Goal: Ask a question: Seek information or help from site administrators or community

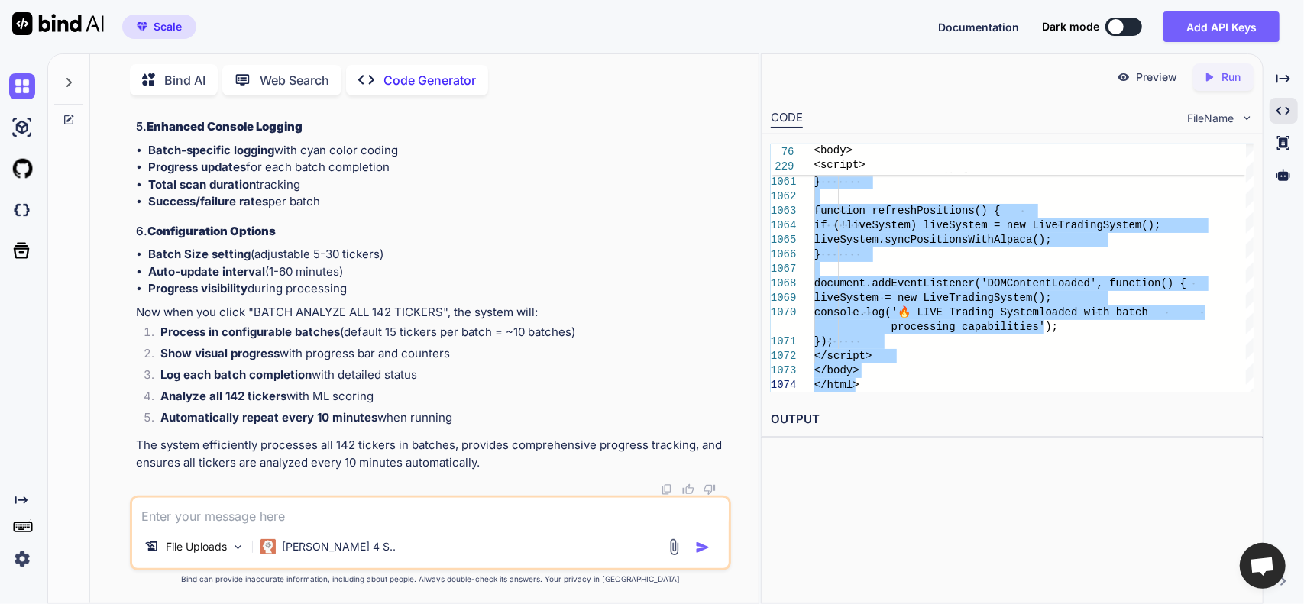
scroll to position [74274, 0]
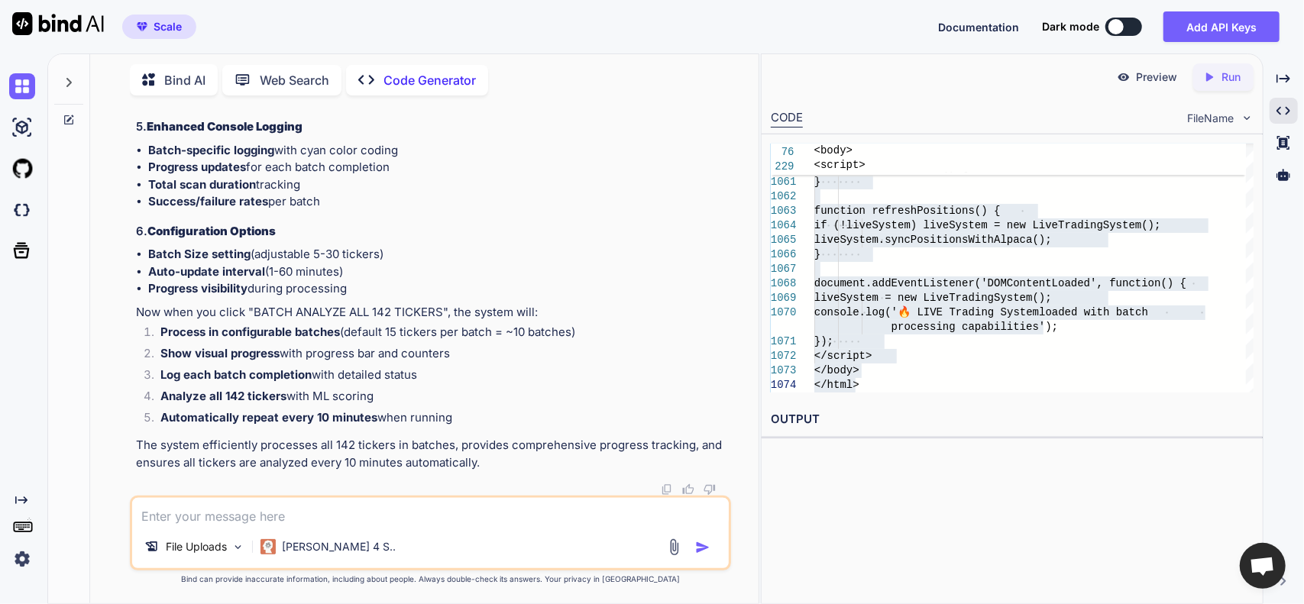
click at [330, 517] on textarea at bounding box center [430, 512] width 597 height 28
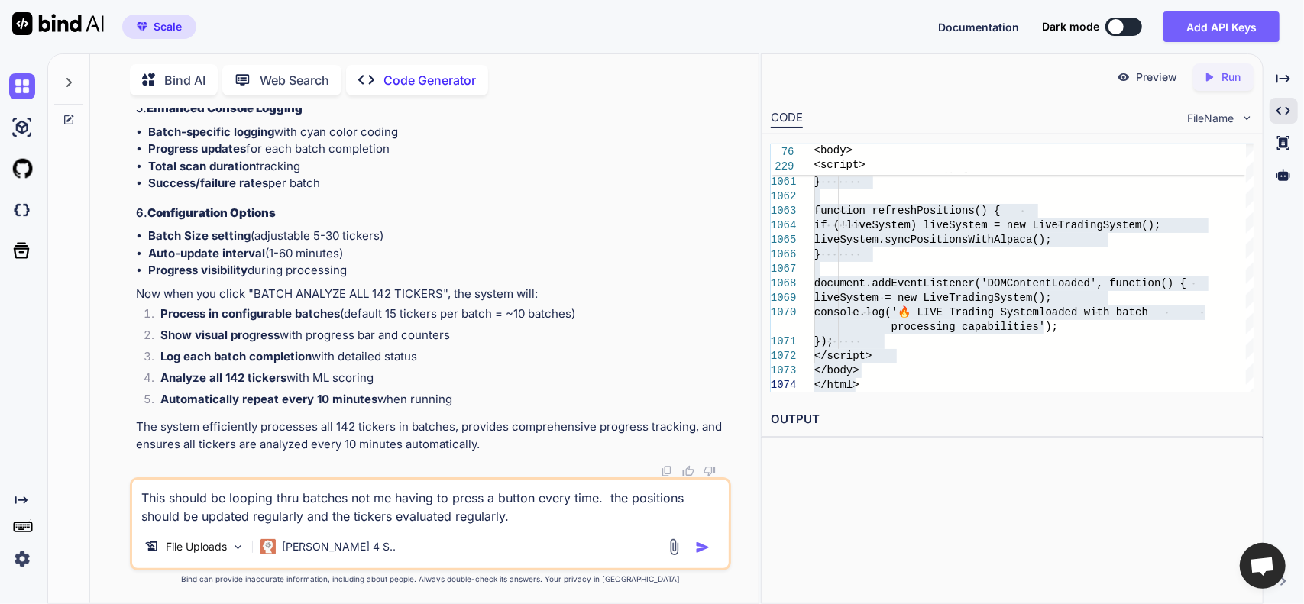
type textarea "This should be looping thru batches not me having to press a button every time.…"
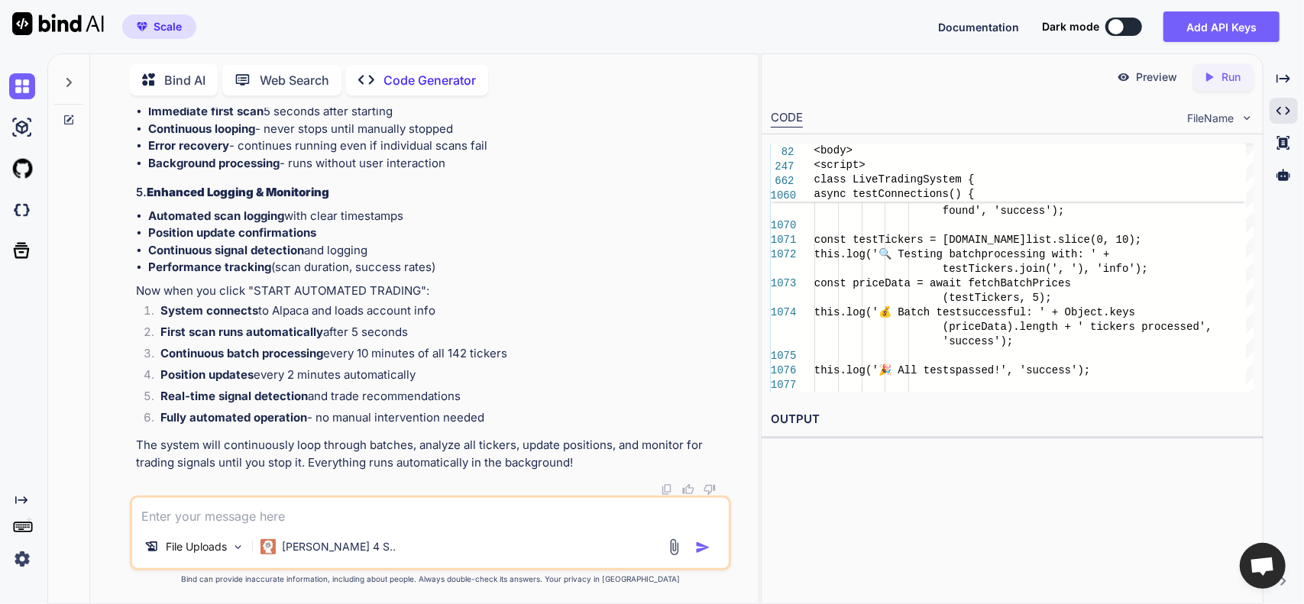
scroll to position [98984, 0]
drag, startPoint x: 535, startPoint y: 388, endPoint x: 528, endPoint y: 460, distance: 72.1
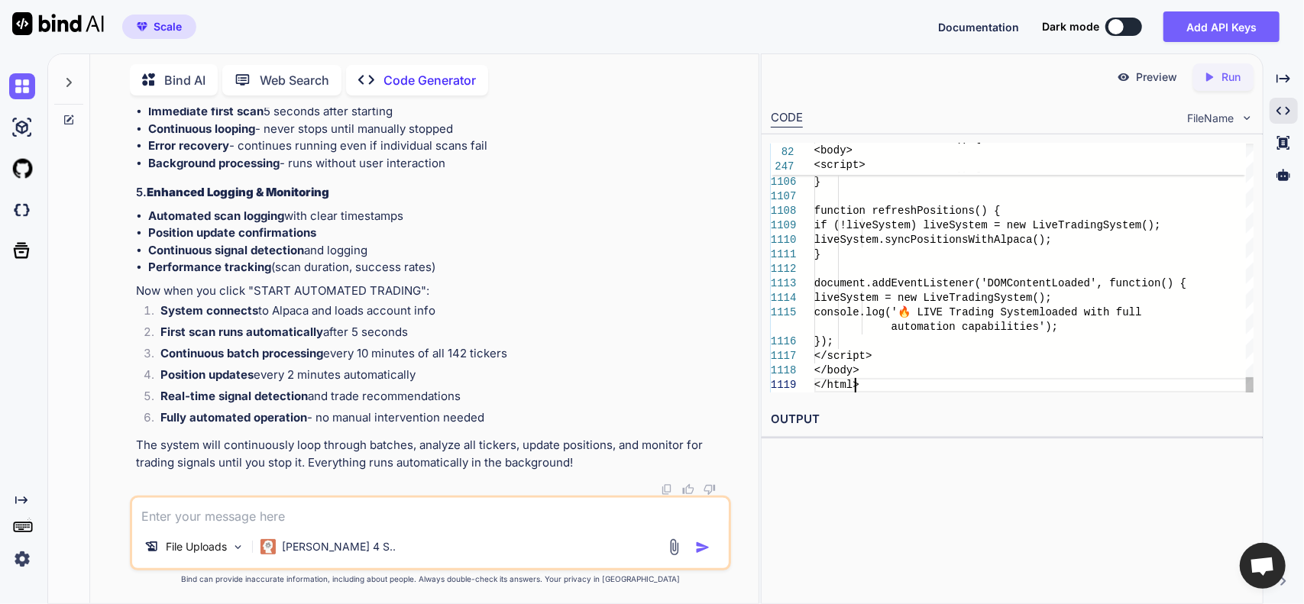
scroll to position [0, 0]
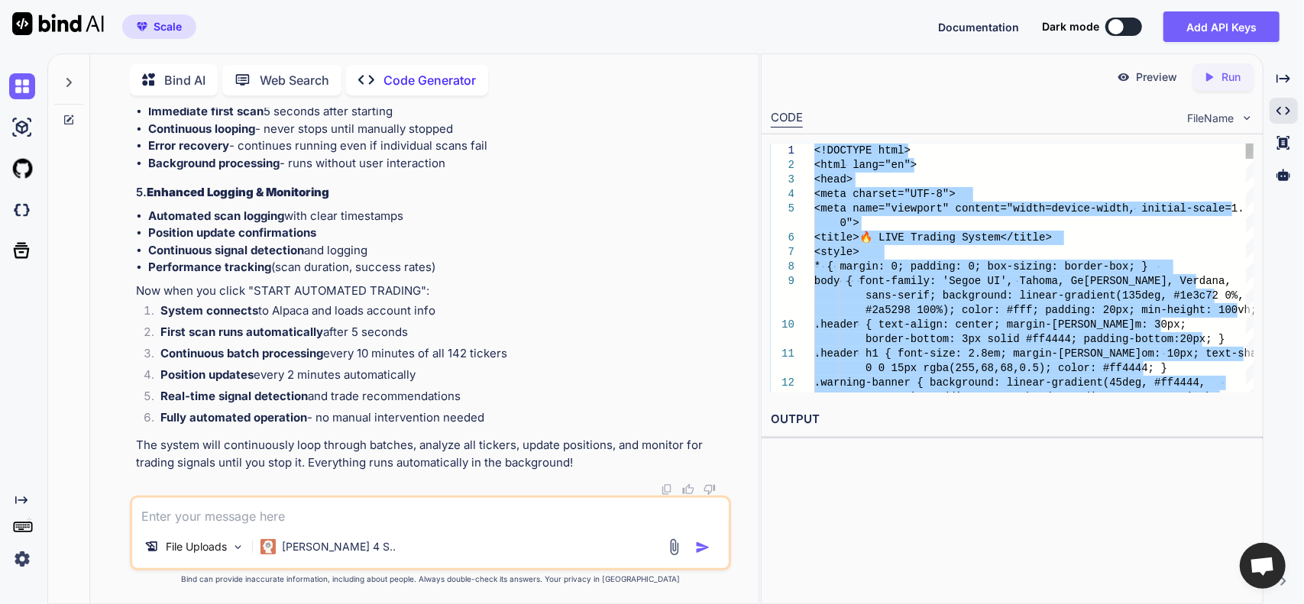
drag, startPoint x: 881, startPoint y: 384, endPoint x: 642, endPoint y: -24, distance: 473.5
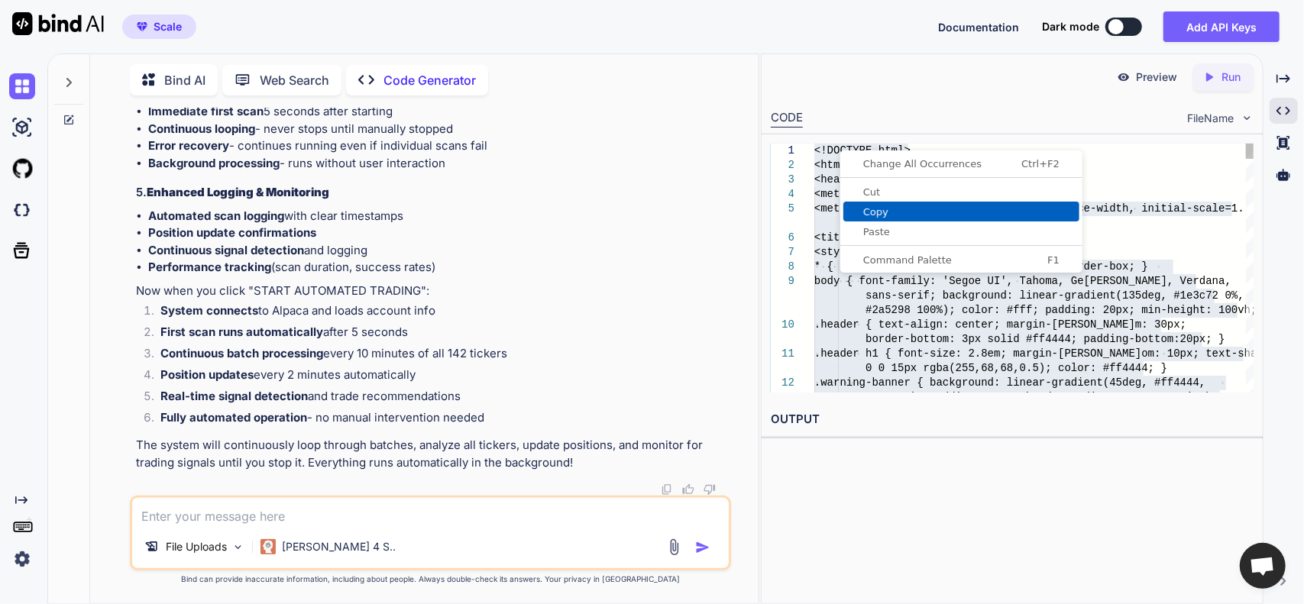
click at [878, 207] on span "Copy" at bounding box center [961, 212] width 236 height 10
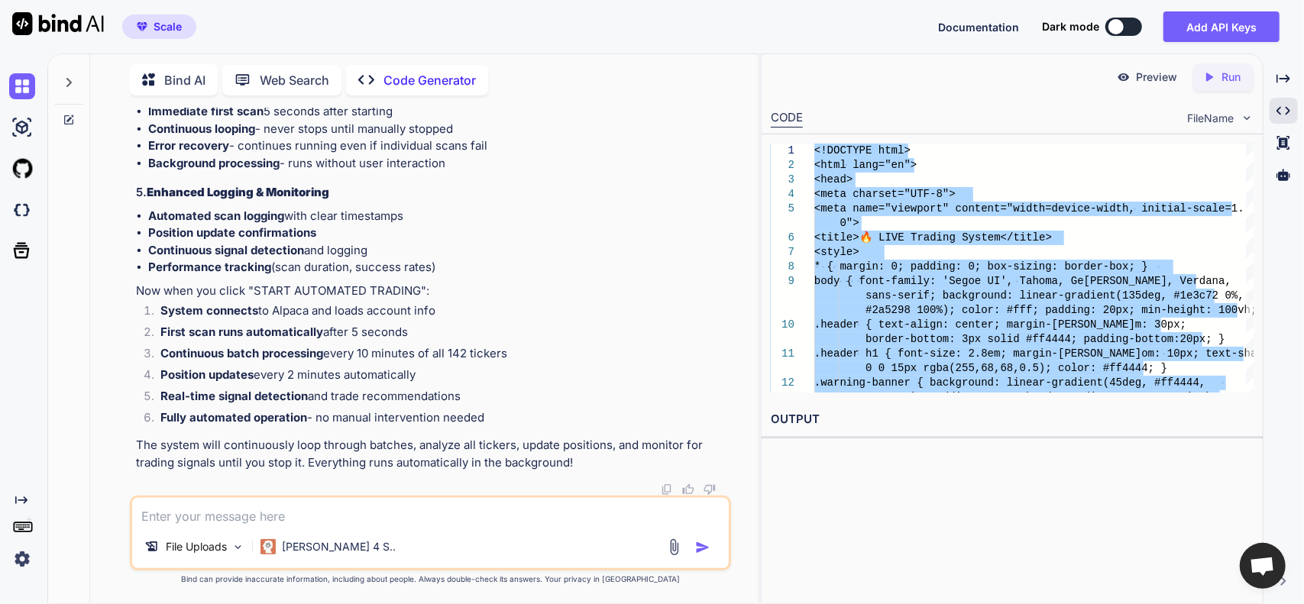
scroll to position [108753, 0]
click at [267, 519] on textarea at bounding box center [430, 512] width 597 height 28
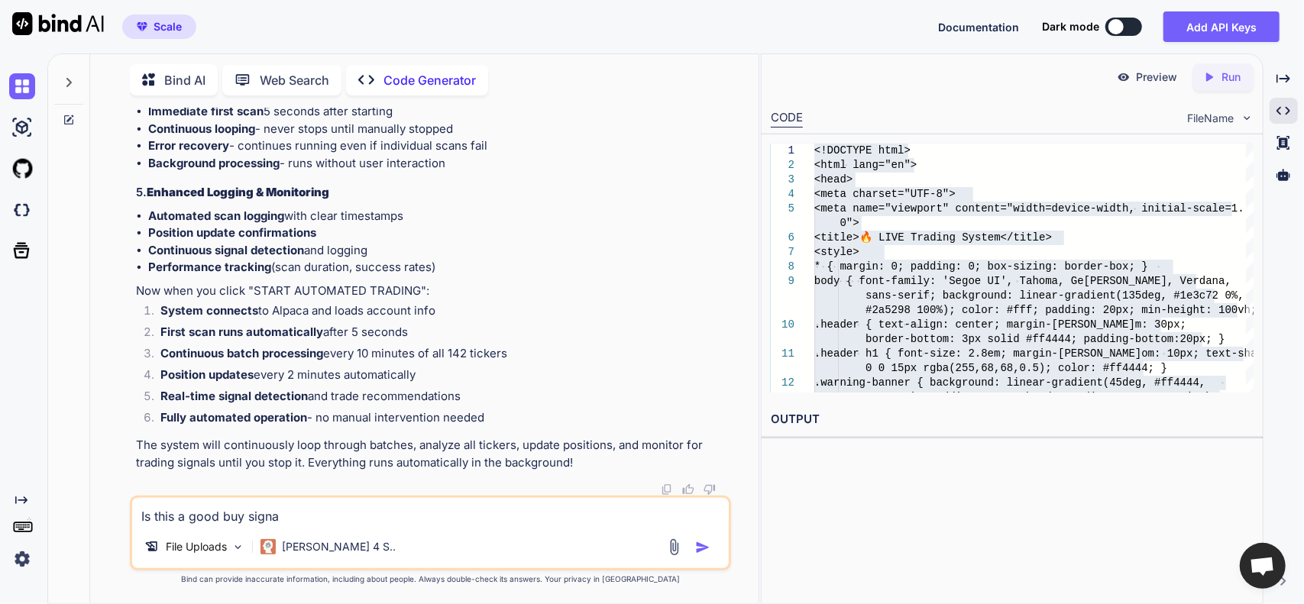
type textarea "Is this a good buy signal"
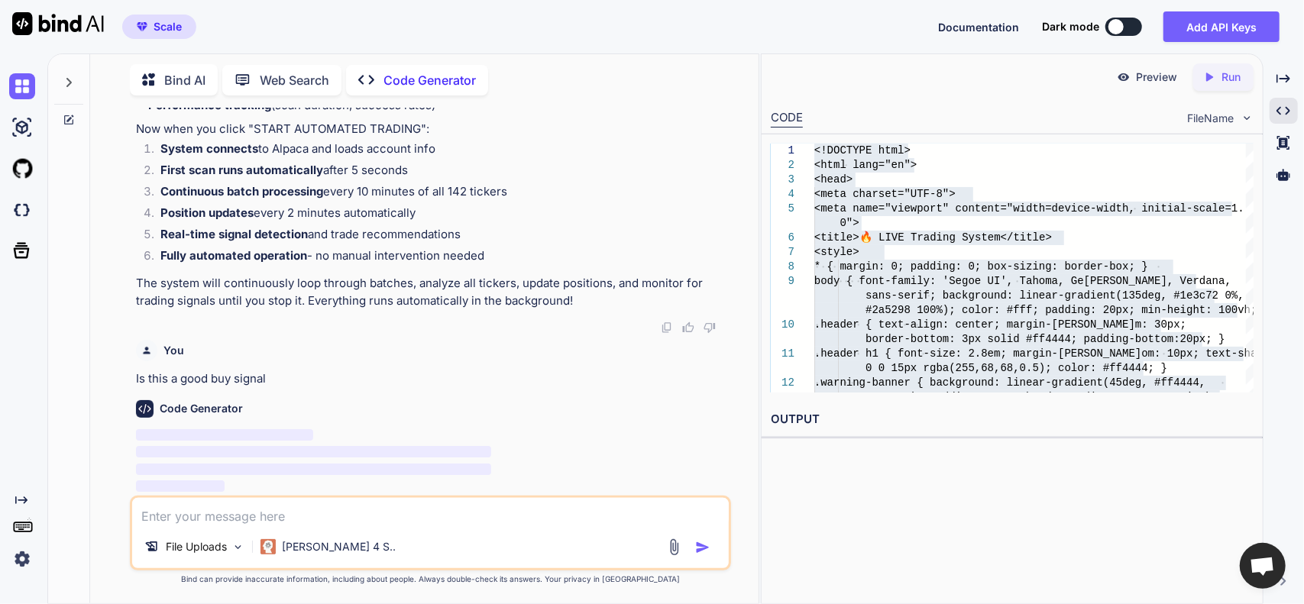
scroll to position [108915, 0]
paste textarea "GILD $113.69 3.74% 82.9 89.1% 20.6 5.060 5.2M $83 🎯 BUY SIGNAL"
type textarea "GILD $113.69 3.74% 82.9 89.1% 20.6 5.060 5.2M $83 🎯 BUY SIGNAL"
click at [697, 545] on img "button" at bounding box center [702, 547] width 15 height 15
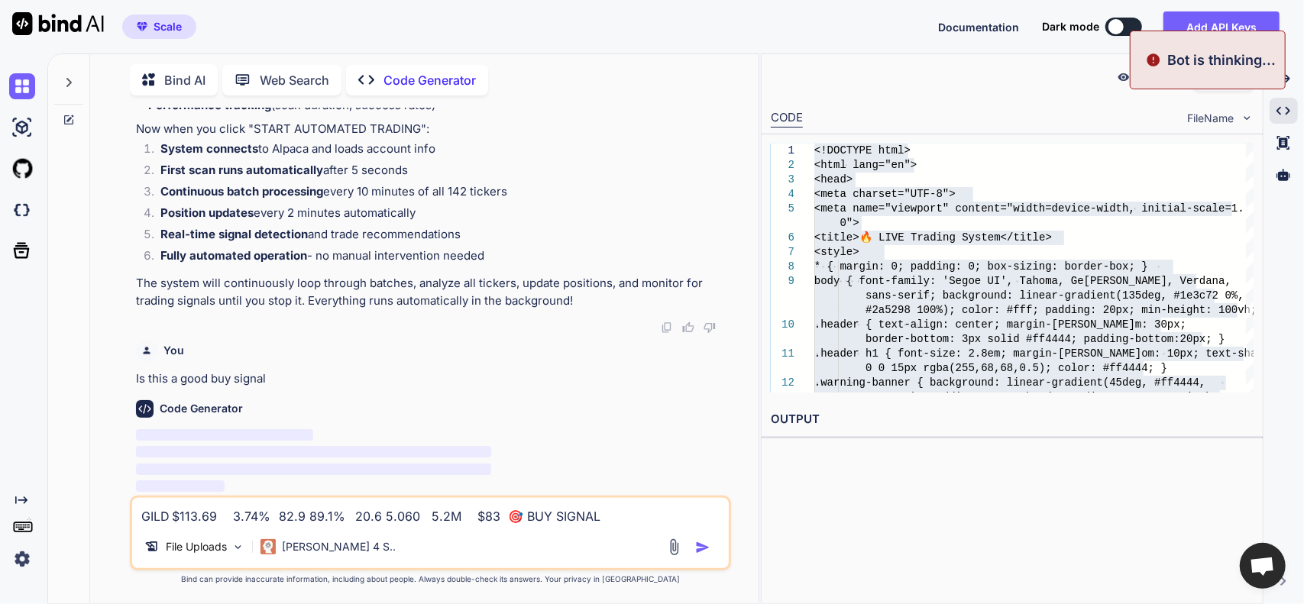
click at [701, 543] on img "button" at bounding box center [702, 547] width 15 height 15
click at [701, 551] on img "button" at bounding box center [702, 547] width 15 height 15
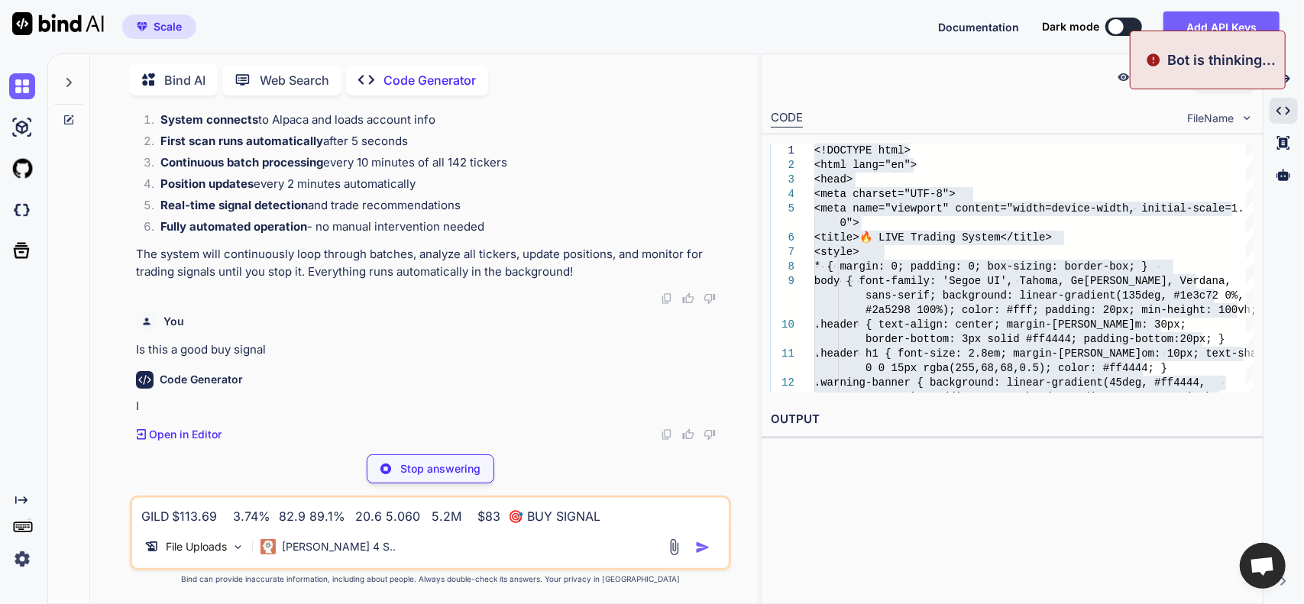
click at [608, 521] on textarea "GILD $113.69 3.74% 82.9 89.1% 20.6 5.060 5.2M $83 🎯 BUY SIGNAL" at bounding box center [430, 512] width 597 height 28
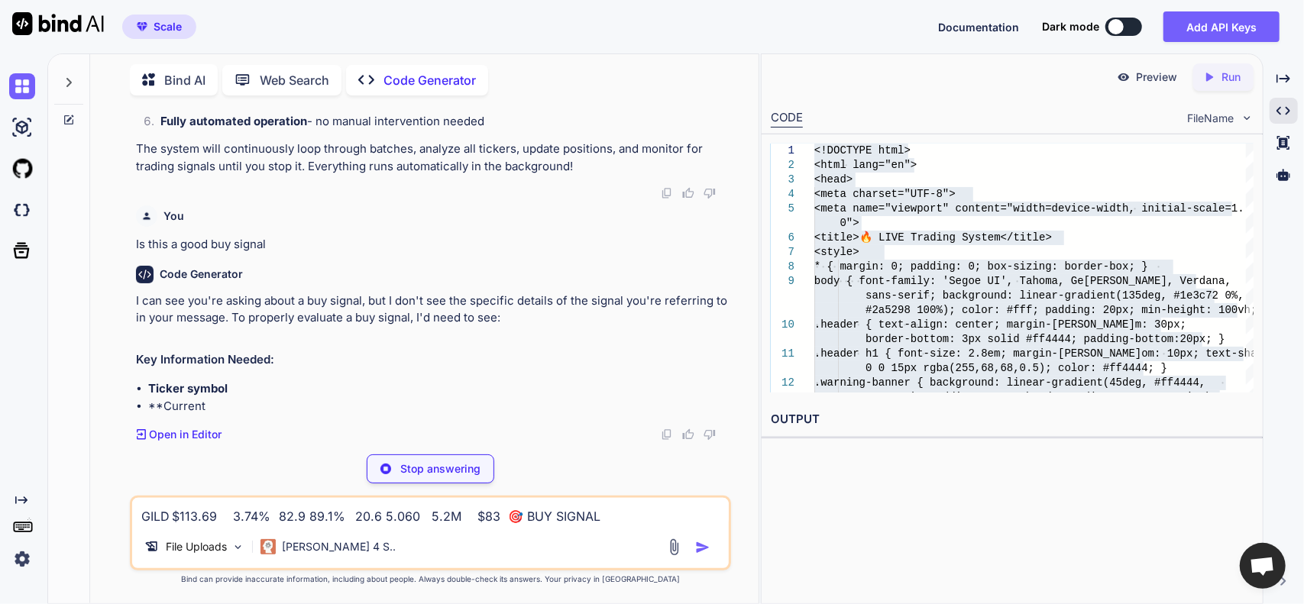
click at [474, 472] on p "Stop answering" at bounding box center [440, 468] width 80 height 15
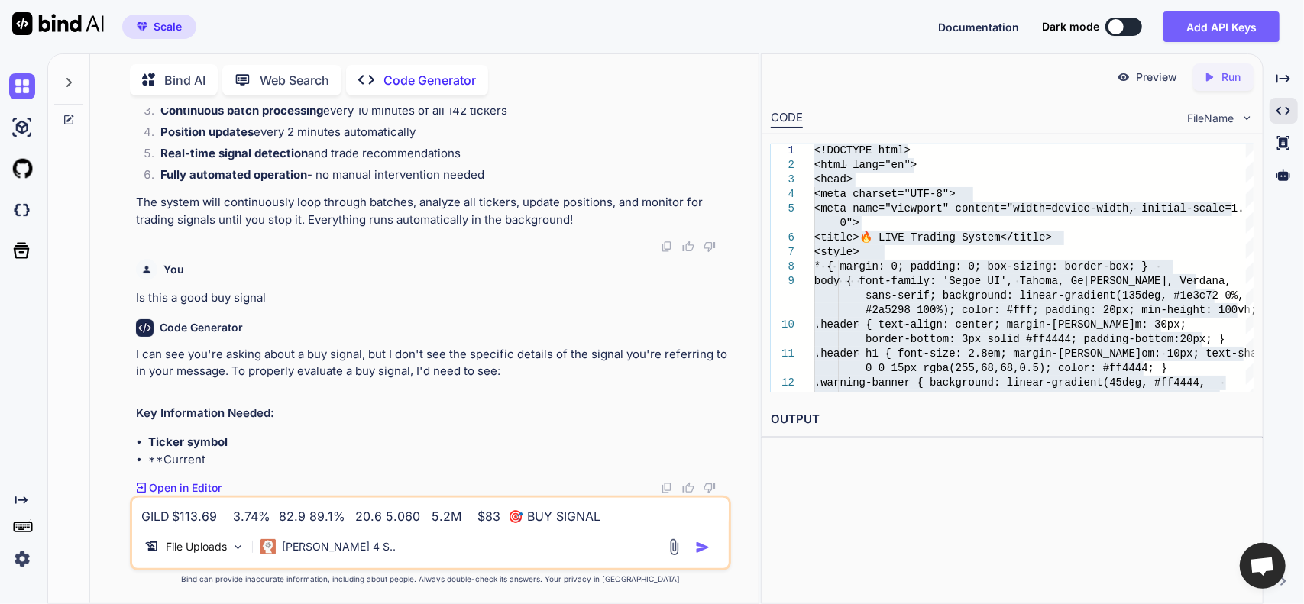
click at [707, 545] on img "button" at bounding box center [702, 547] width 15 height 15
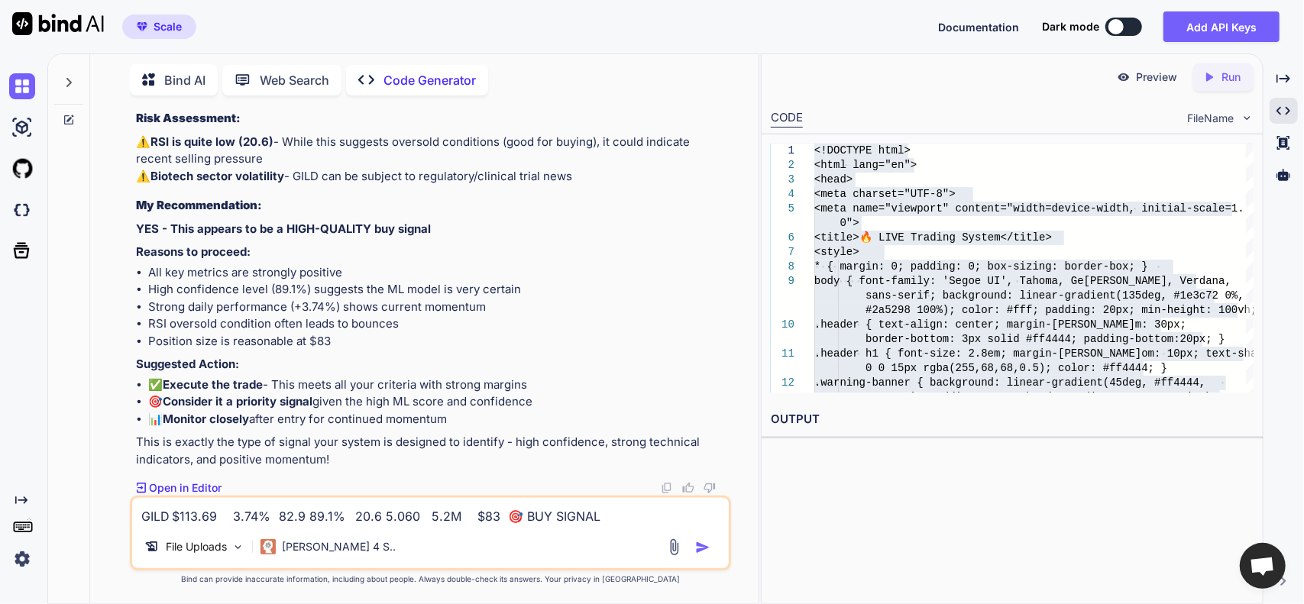
scroll to position [109771, 0]
click at [295, 519] on textarea "GILD $113.69 3.74% 82.9 89.1% 20.6 5.060 5.2M $83 🎯 BUY SIGNAL" at bounding box center [430, 512] width 597 height 28
type textarea "S"
type textarea "Shouldn't this script by executing trades?"
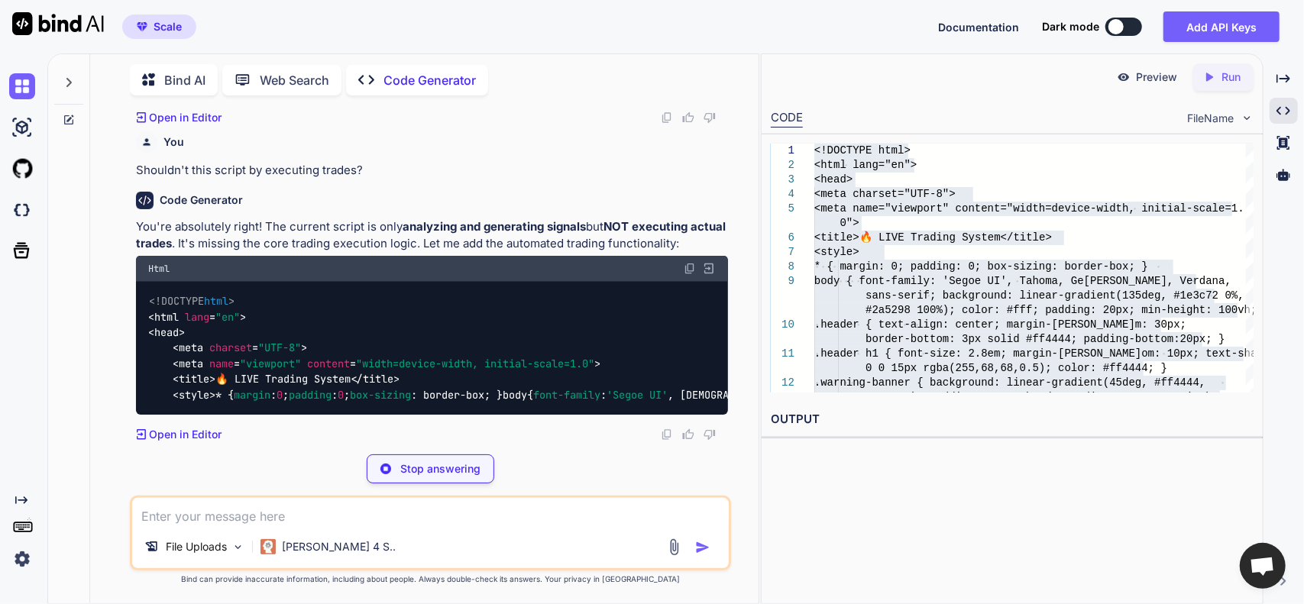
scroll to position [110069, 0]
drag, startPoint x: 402, startPoint y: 525, endPoint x: 393, endPoint y: 520, distance: 10.2
click at [401, 523] on textarea at bounding box center [430, 512] width 597 height 28
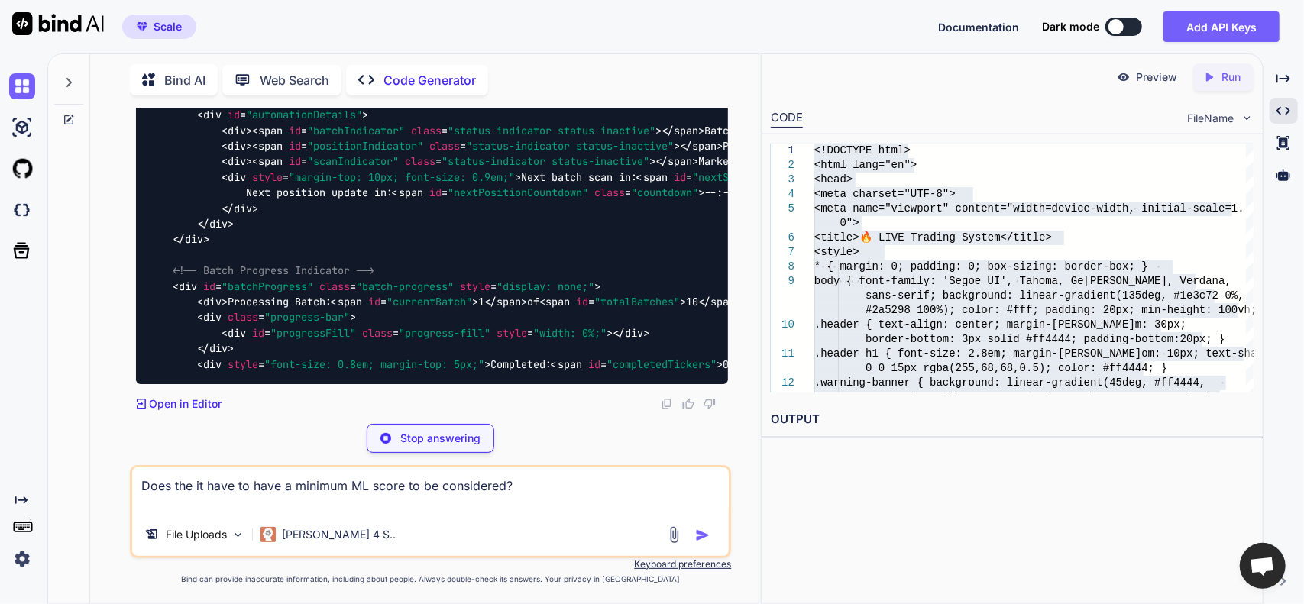
type textarea "Does the it have to have a minimum ML score to be considered?"
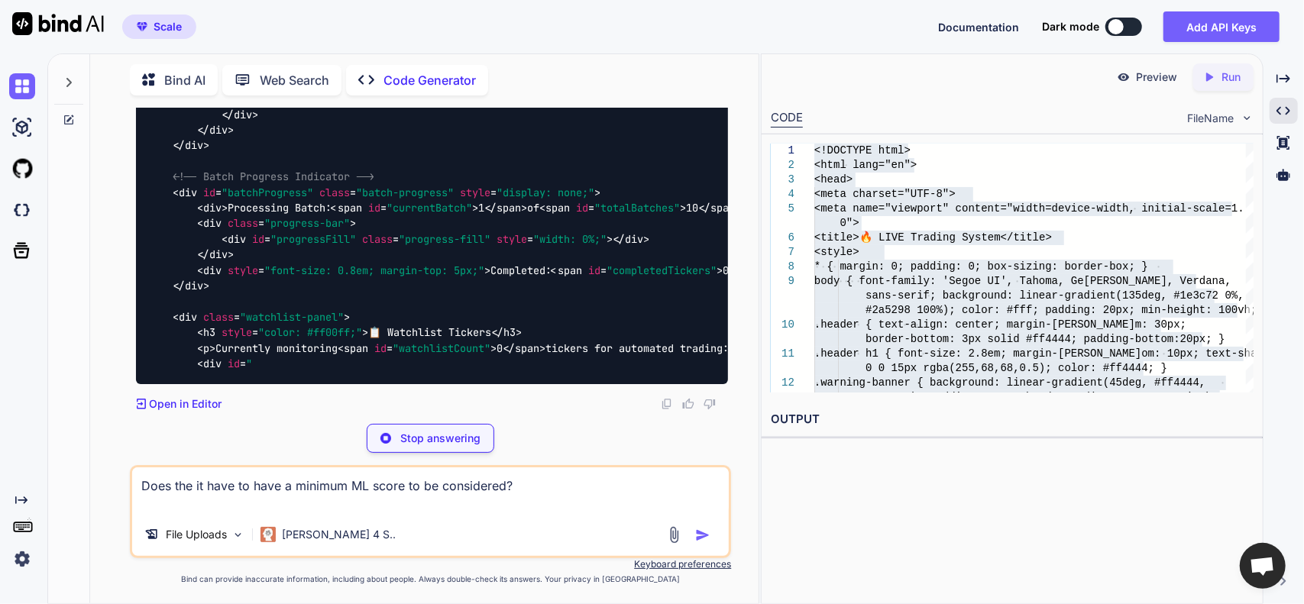
click at [477, 434] on p "Stop answering" at bounding box center [440, 438] width 80 height 15
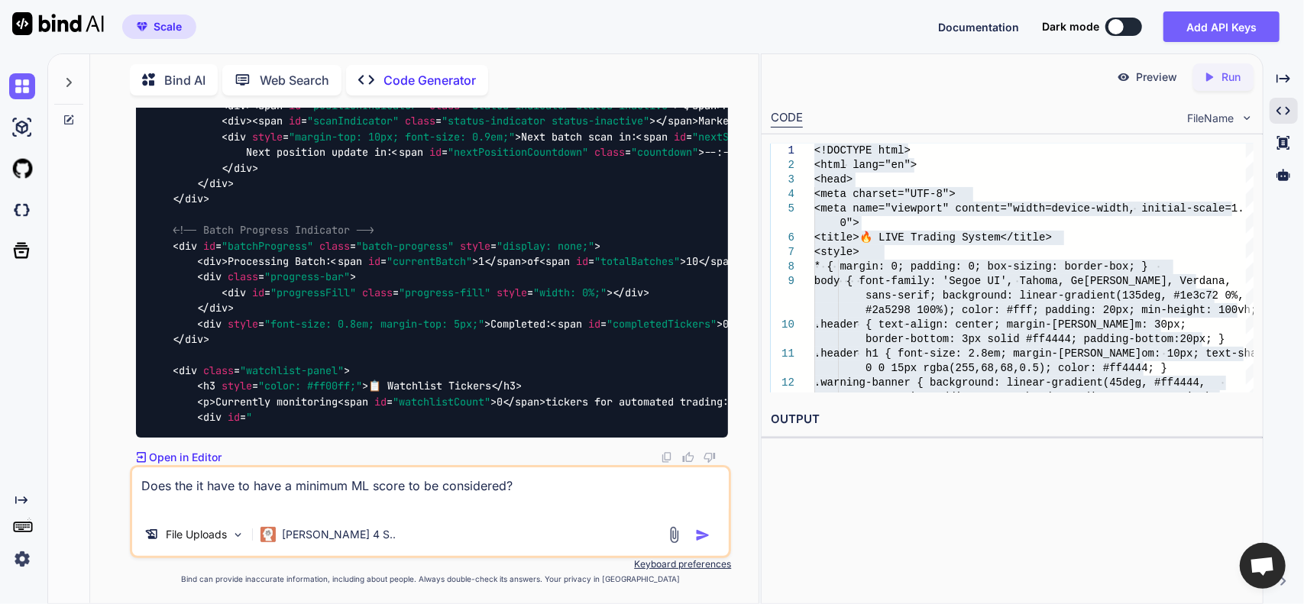
click at [701, 533] on img "button" at bounding box center [702, 535] width 15 height 15
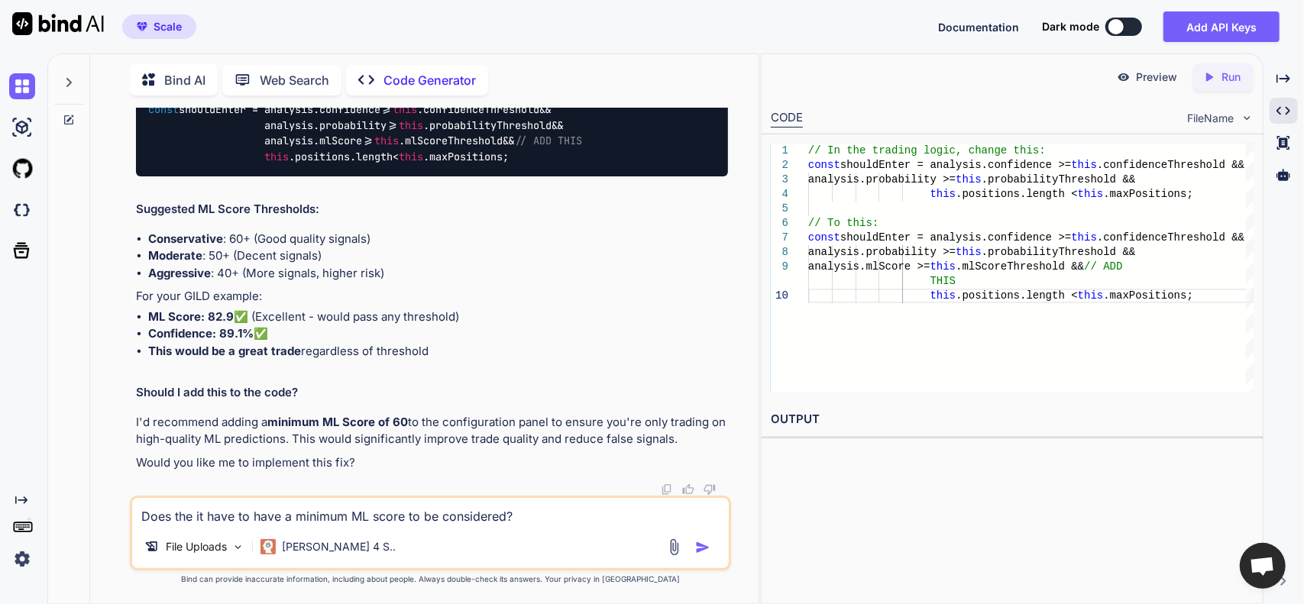
scroll to position [113048, 0]
click at [280, 520] on textarea "Does the it have to have a minimum ML score to be considered?" at bounding box center [430, 512] width 597 height 28
type textarea "yes add"
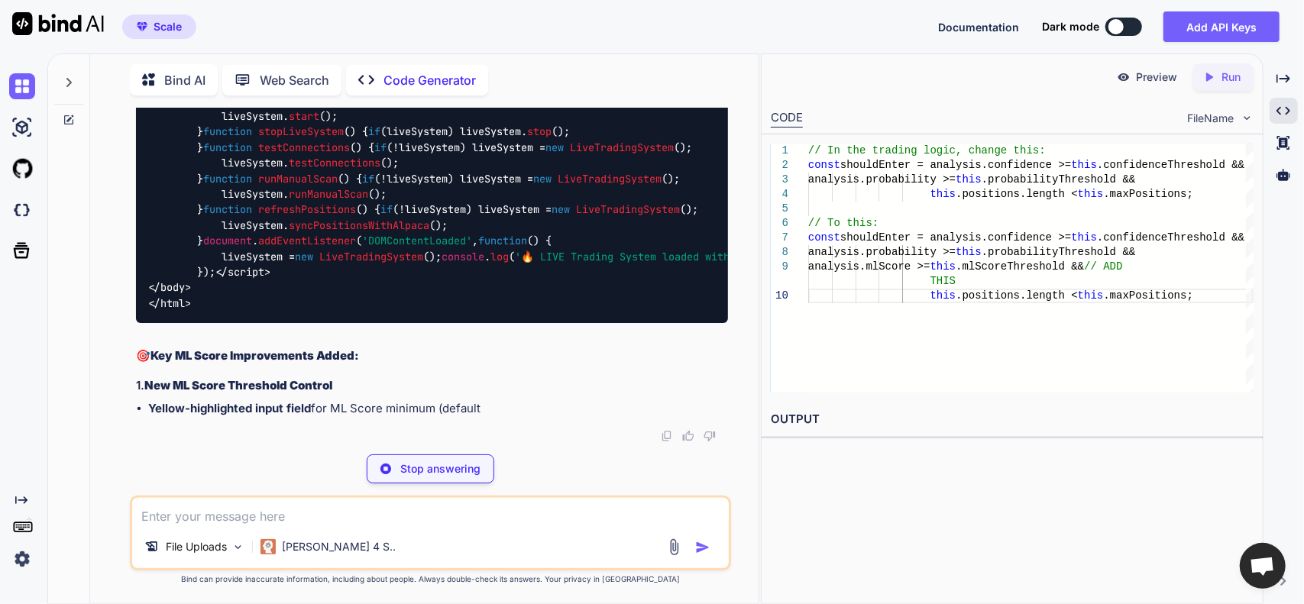
scroll to position [119609, 0]
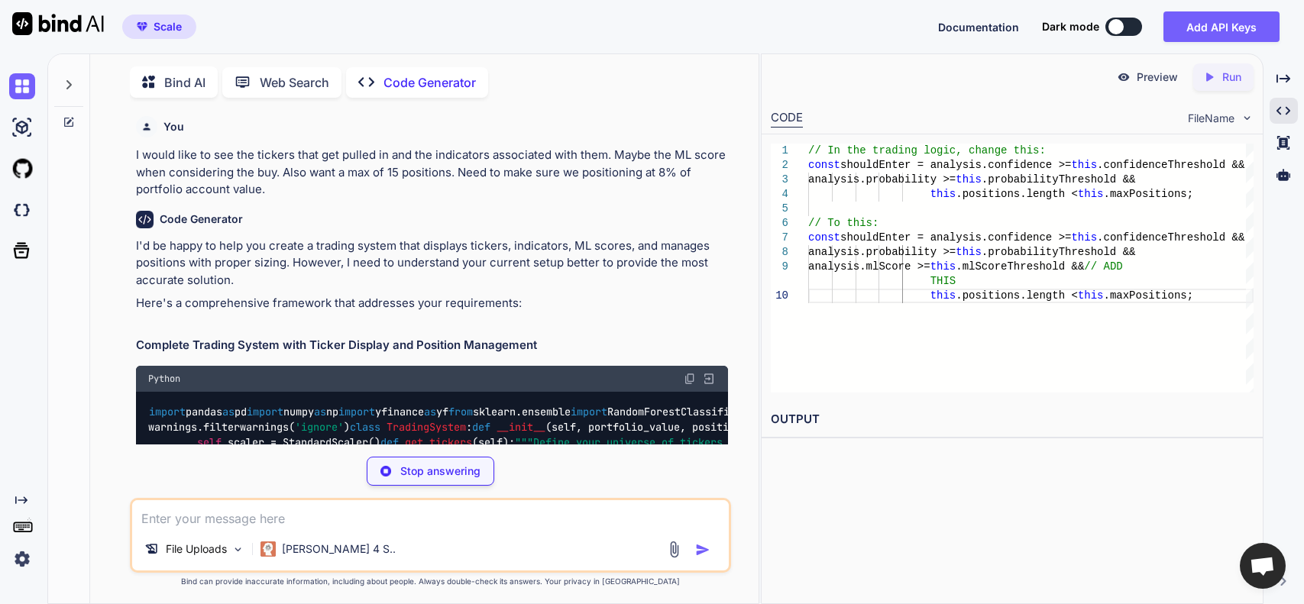
type textarea "x"
type textarea "console.log('🔥 LIVE Trading System loaded with ML Score filtering and automated…"
type textarea "x"
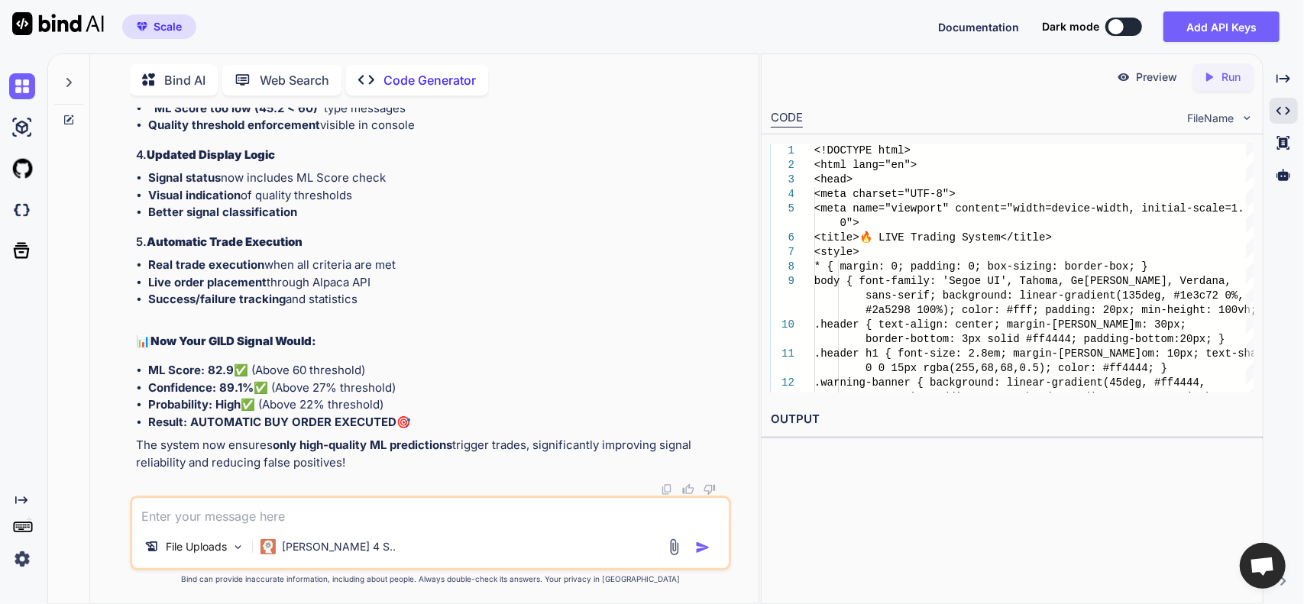
scroll to position [120908, 0]
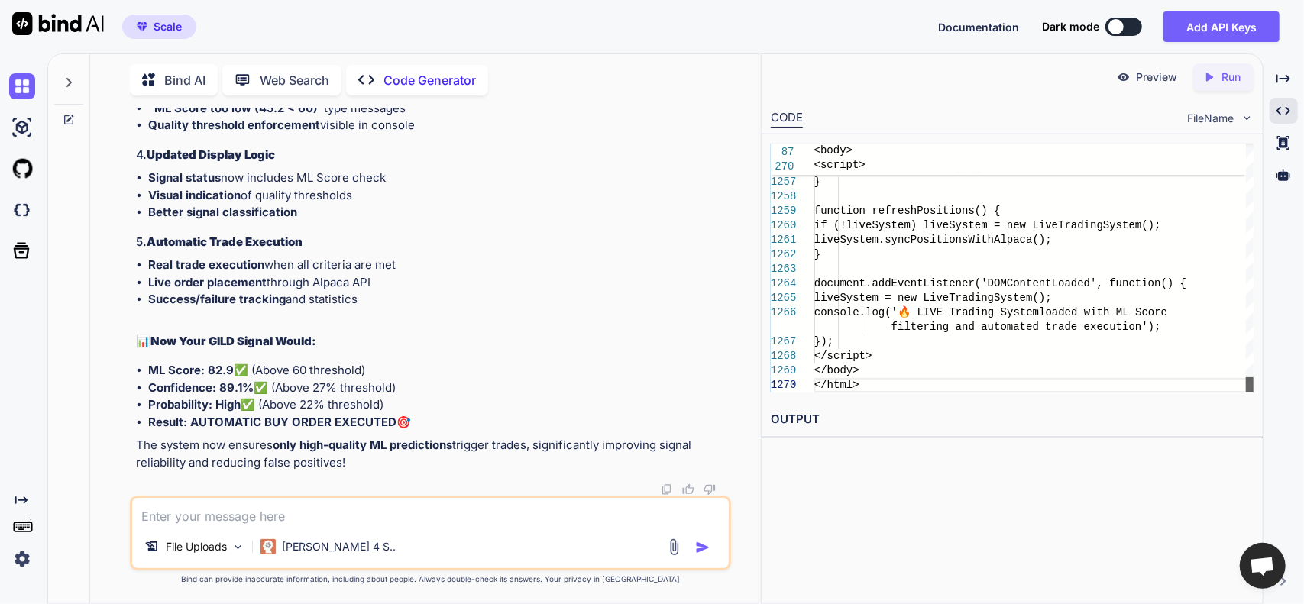
click at [1254, 393] on div at bounding box center [1250, 384] width 8 height 15
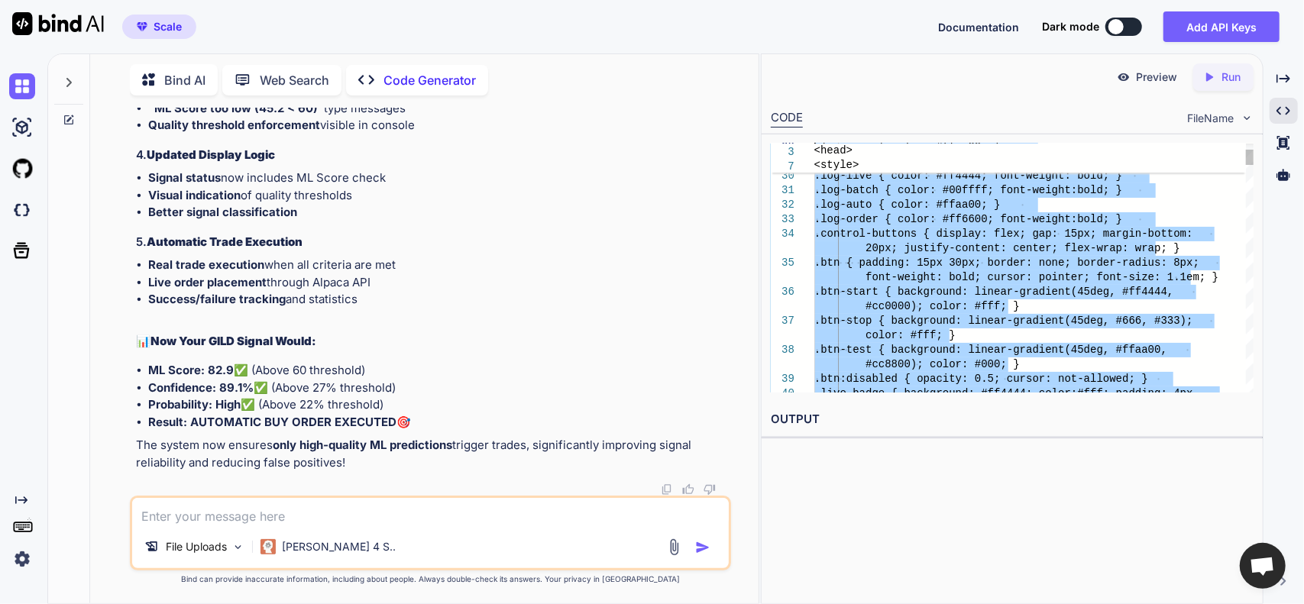
type textarea "<!DOCTYPE html> <html lang="en"> <head> <meta charset="UTF-8"> <meta name="view…"
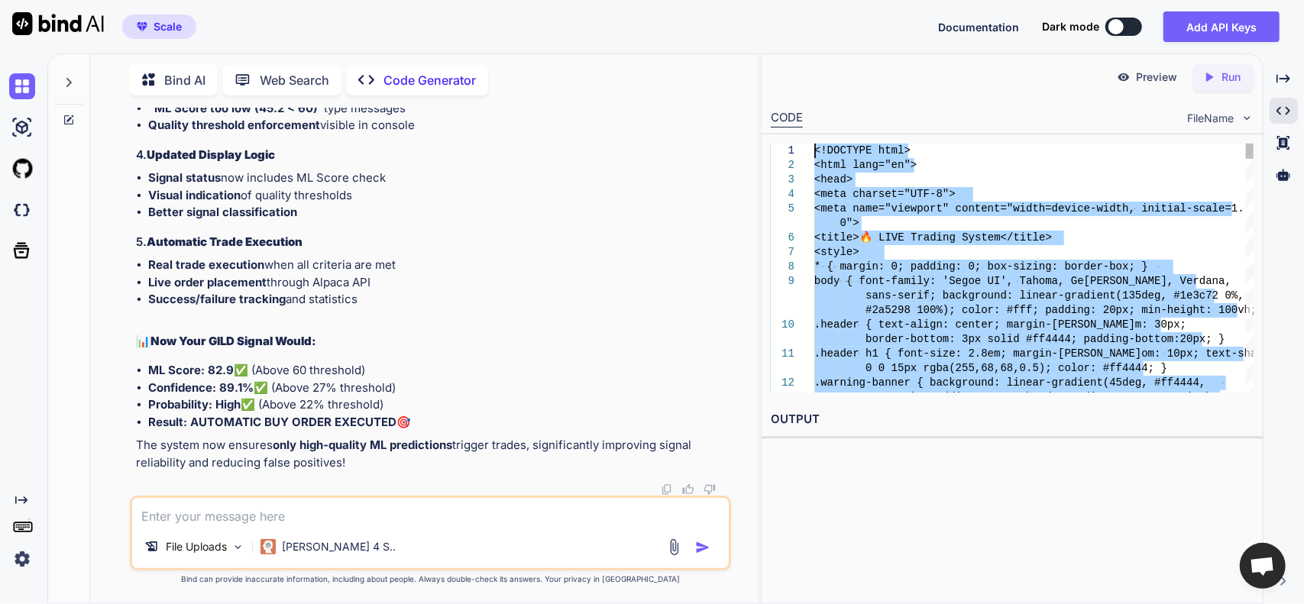
drag, startPoint x: 874, startPoint y: 388, endPoint x: 673, endPoint y: -36, distance: 469.2
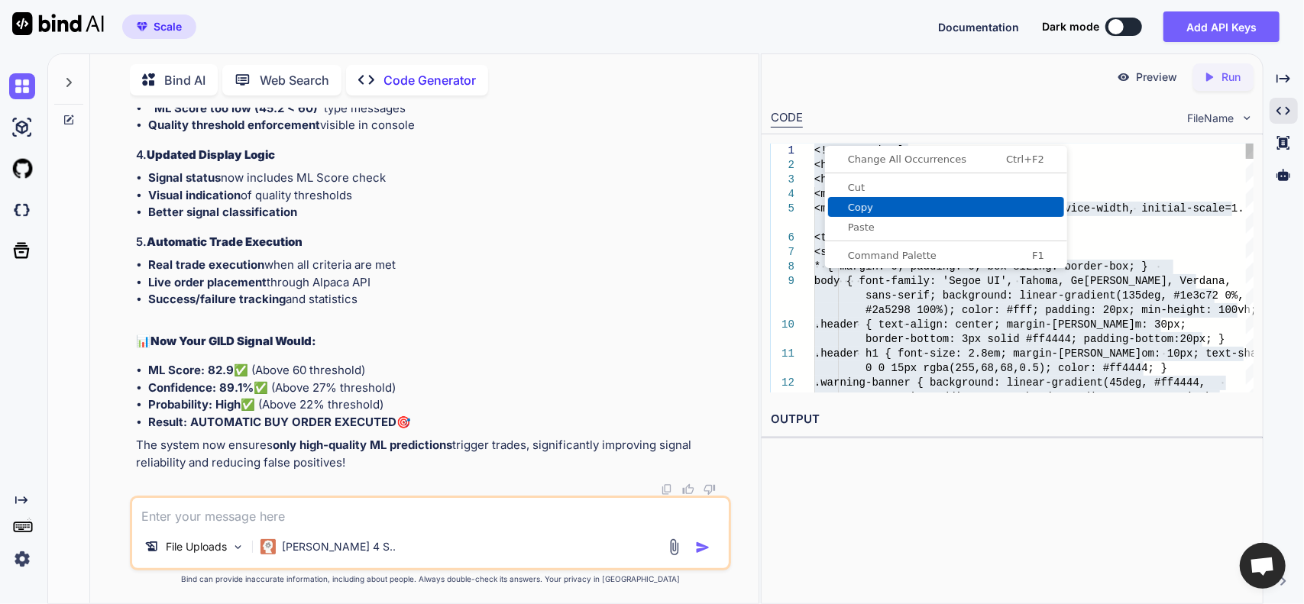
click at [856, 202] on span "Copy" at bounding box center [946, 207] width 236 height 10
